Goal: Task Accomplishment & Management: Use online tool/utility

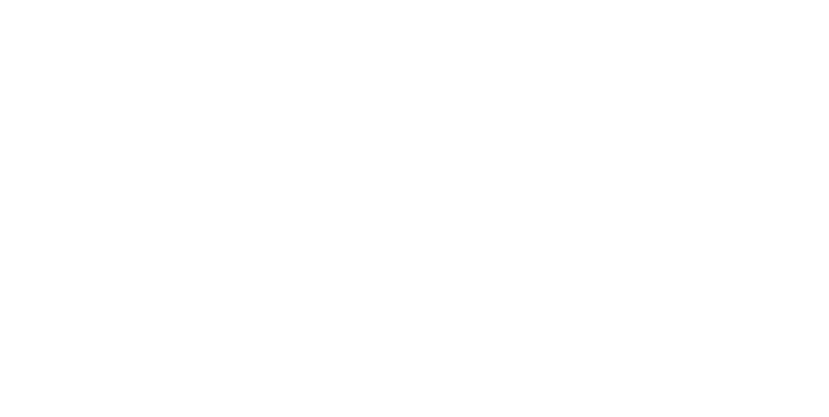
click at [278, 0] on html at bounding box center [414, 1] width 829 height 3
click at [570, 3] on html at bounding box center [414, 1] width 829 height 3
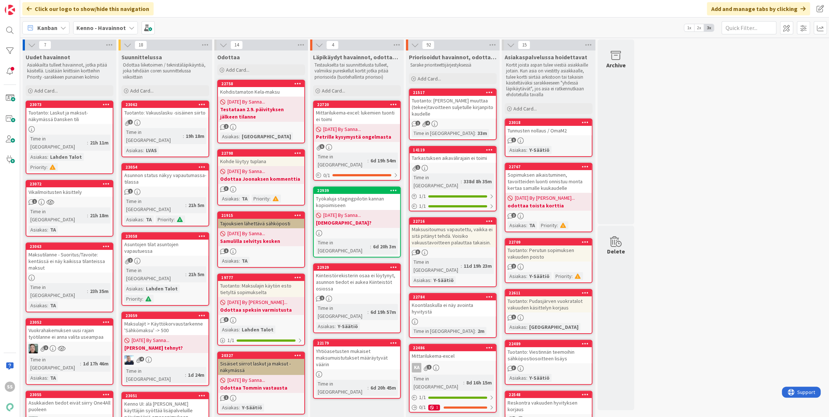
click at [74, 188] on div "Vikailmoitusten käsittely" at bounding box center [69, 192] width 86 height 10
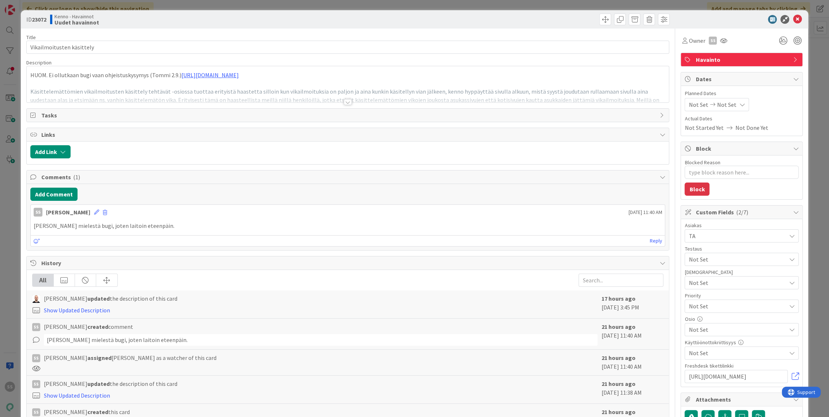
click at [346, 105] on div "Title 25 / 128 Vikailmoitusten käsittely Description HUOM. Ei ollutkaan bugi va…" at bounding box center [347, 340] width 643 height 623
click at [344, 102] on div at bounding box center [348, 102] width 8 height 6
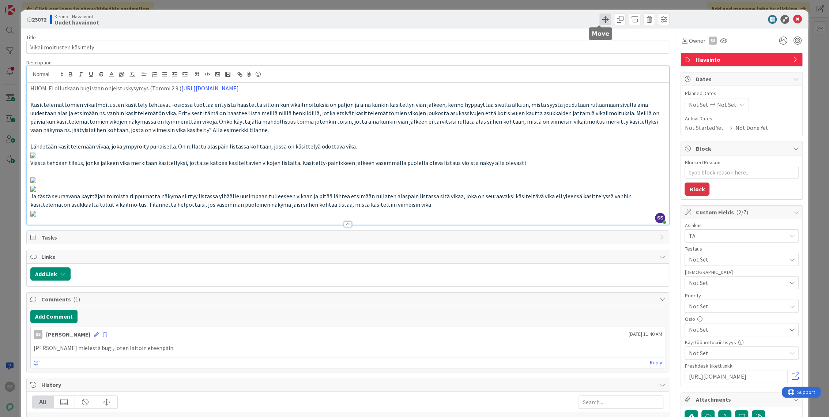
click at [602, 19] on span at bounding box center [605, 20] width 12 height 12
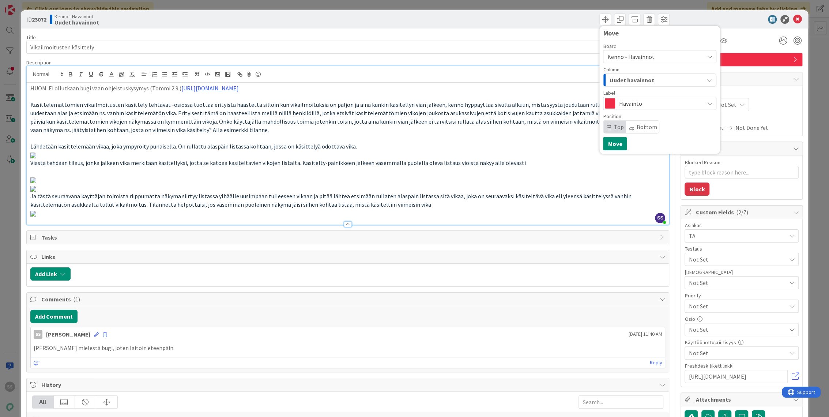
click at [656, 81] on div "Uudet havainnot" at bounding box center [655, 80] width 96 height 12
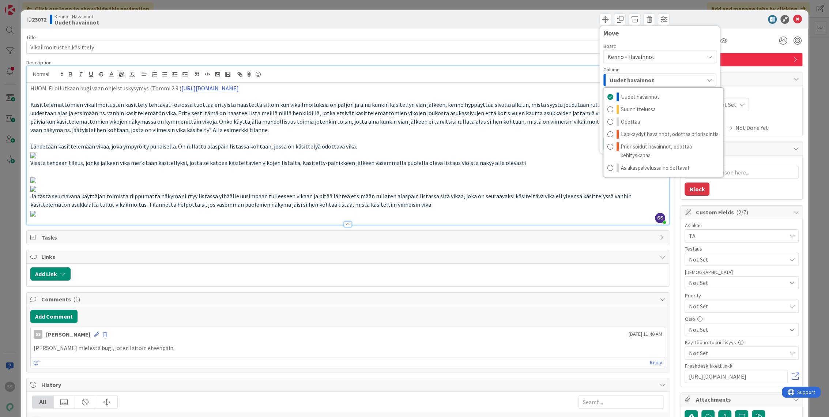
click at [660, 60] on span "Kenno - Havainnot" at bounding box center [653, 57] width 93 height 10
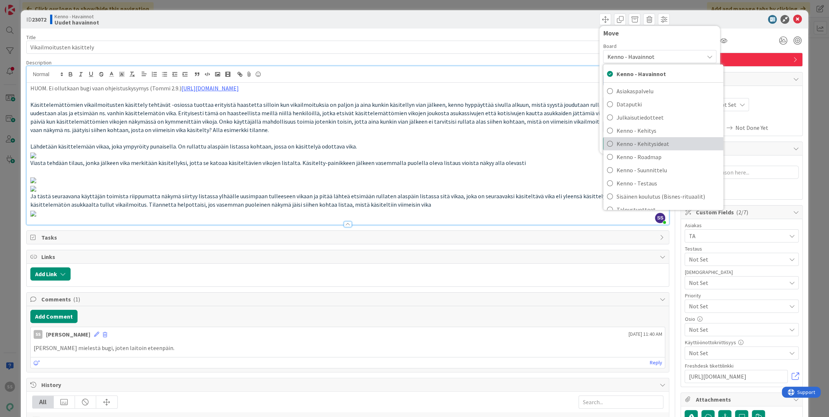
click at [661, 146] on span "Kenno - Kehitysideat" at bounding box center [668, 143] width 103 height 11
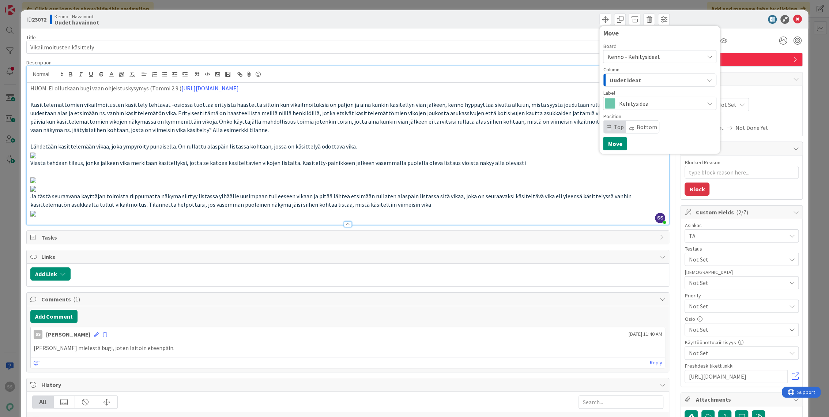
click at [649, 79] on div "Uudet ideat" at bounding box center [655, 80] width 96 height 12
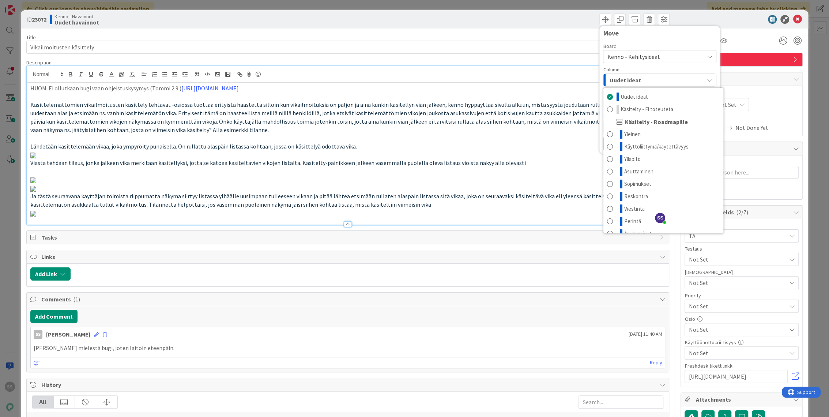
click at [650, 78] on div "Uudet ideat" at bounding box center [655, 80] width 96 height 12
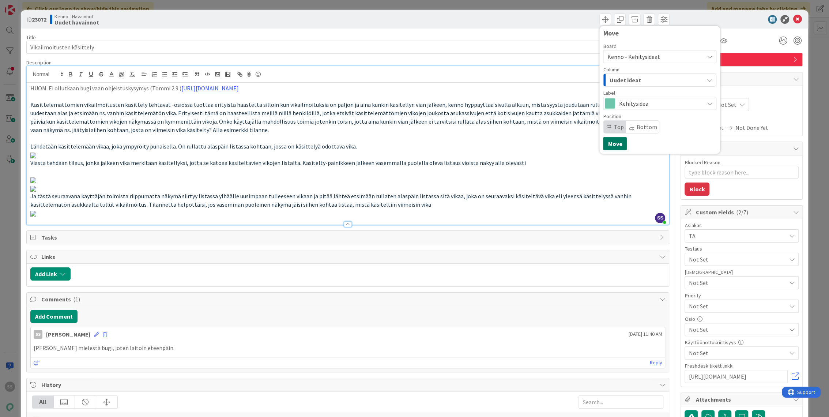
click at [607, 144] on button "Move" at bounding box center [615, 143] width 24 height 13
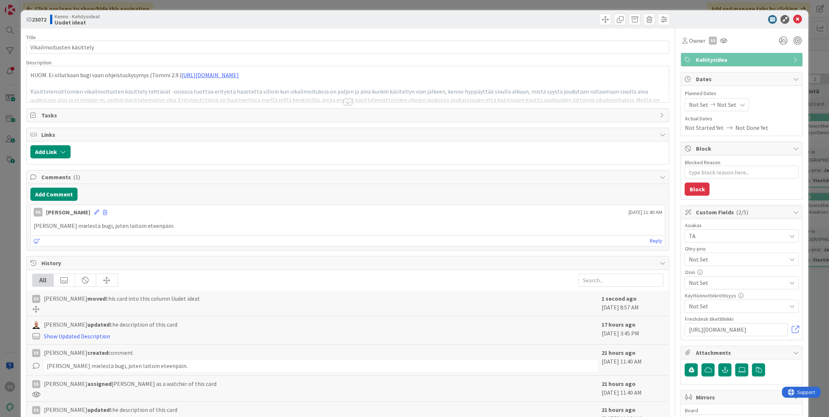
click at [506, 71] on p "HUOM. Ei ollutkaan bugi vaan ohjeistuskysymys (Tommi 2.9.) https://pandiaoy.sla…" at bounding box center [347, 75] width 635 height 8
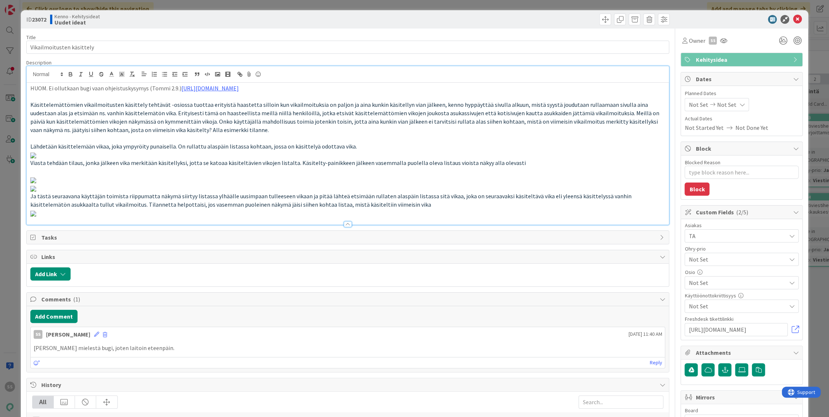
type textarea "x"
click at [495, 87] on p "HUOM. Ei ollutkaan bugi vaan ohjeistuskysymys (Tommi 2.9.) https://pandiaoy.sla…" at bounding box center [347, 88] width 635 height 8
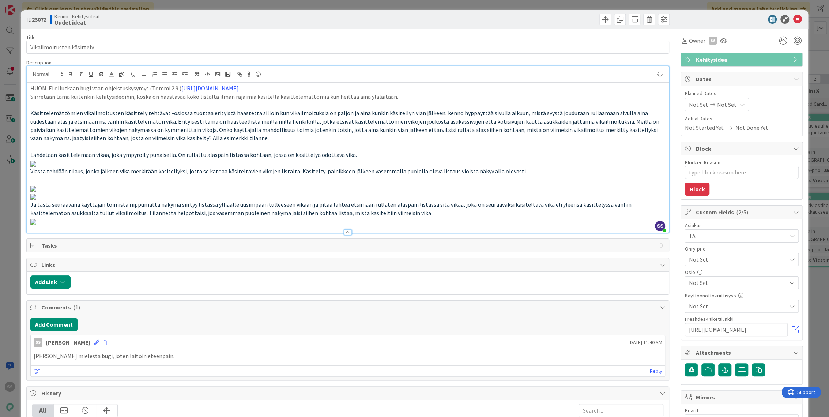
type textarea "x"
click at [794, 19] on icon at bounding box center [797, 19] width 9 height 9
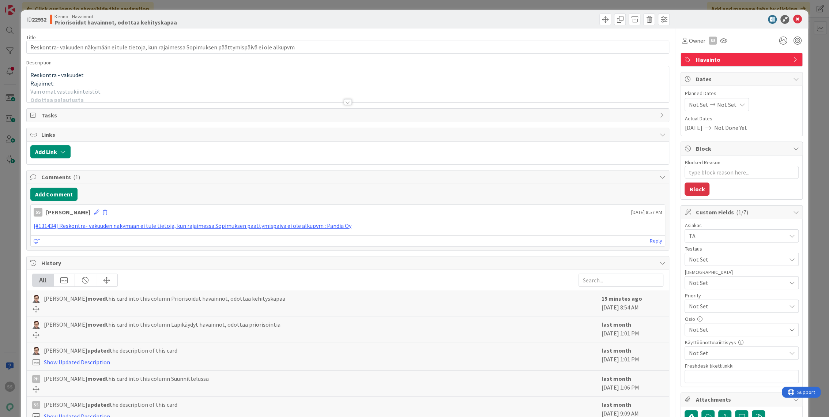
type textarea "x"
click at [294, 86] on div at bounding box center [348, 93] width 642 height 19
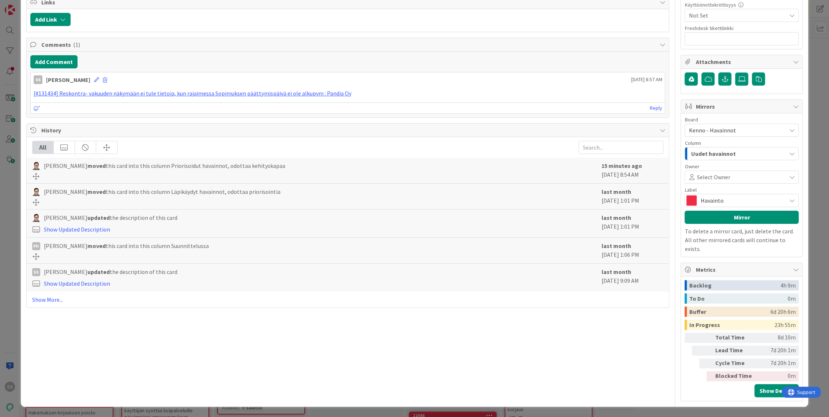
scroll to position [1259, 0]
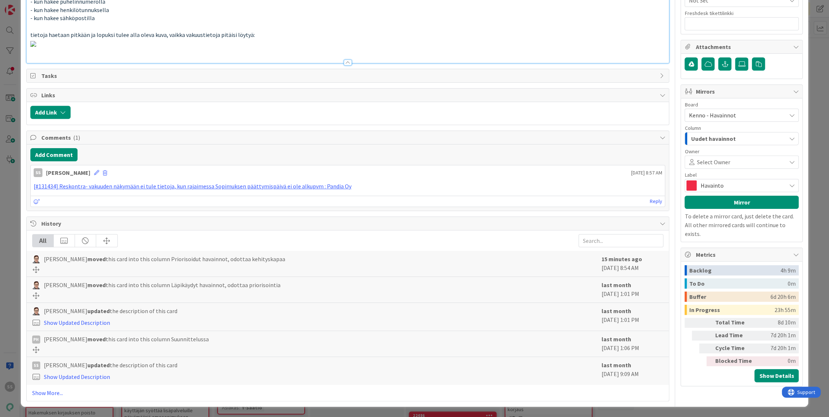
click at [187, 48] on p at bounding box center [347, 43] width 635 height 8
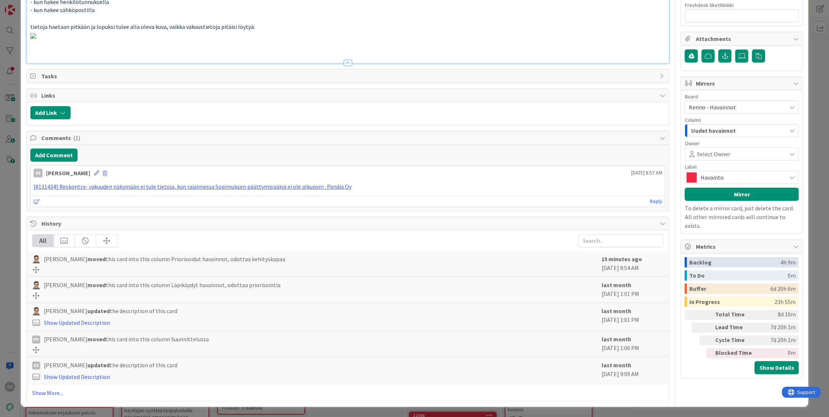
type textarea "x"
